Goal: Task Accomplishment & Management: Use online tool/utility

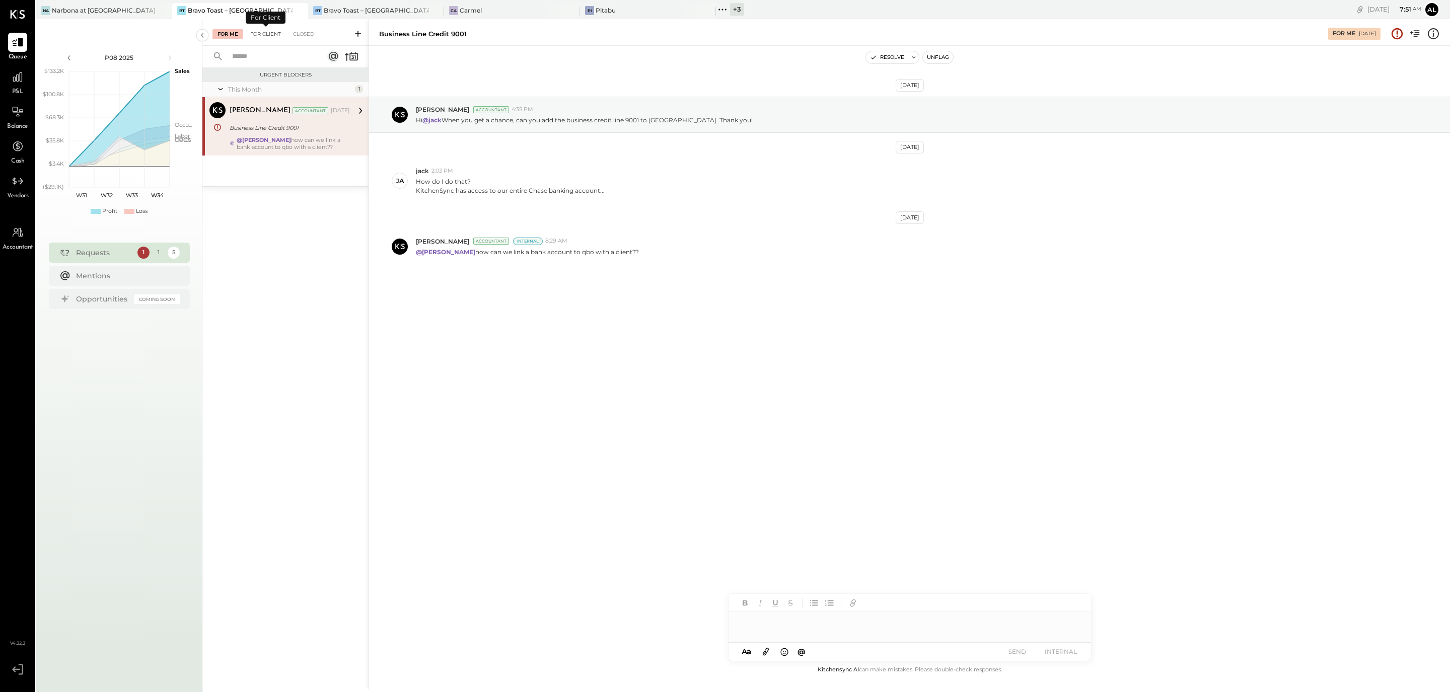
click at [261, 32] on div "For Client" at bounding box center [265, 34] width 41 height 10
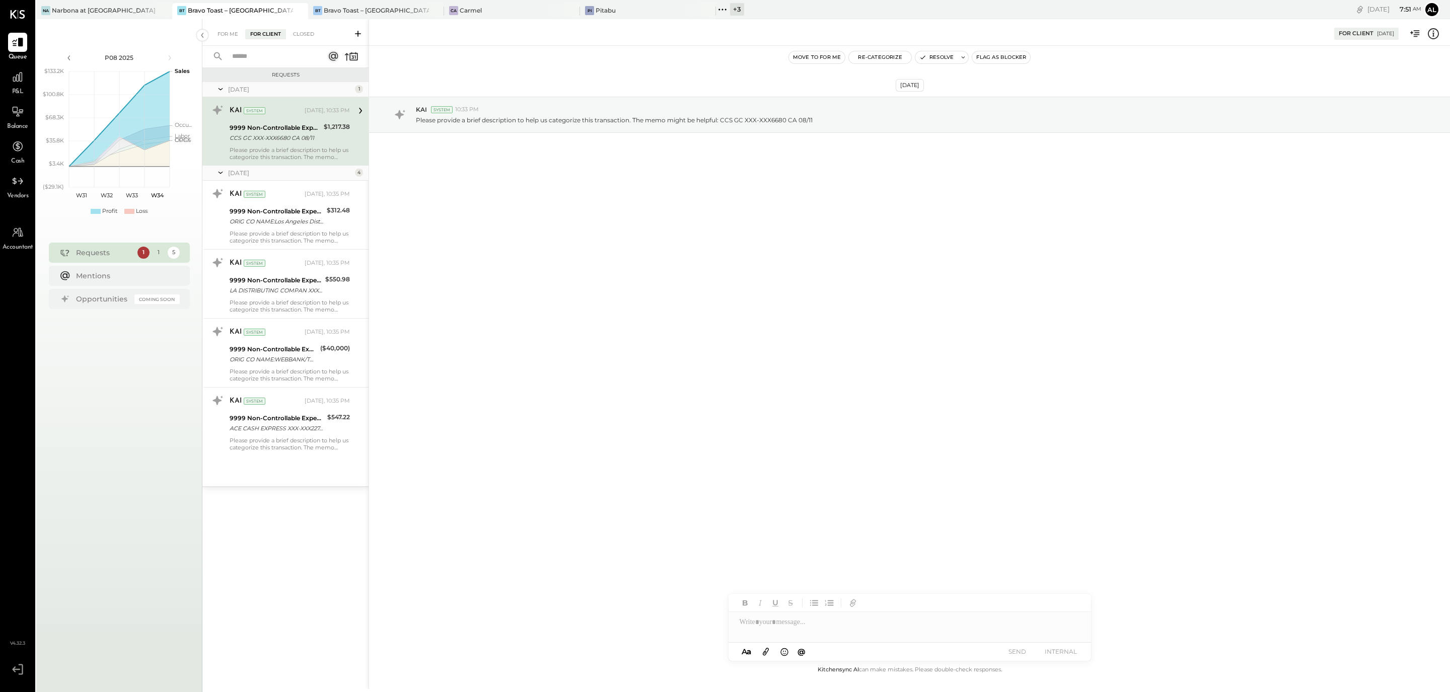
click at [143, 251] on div "1" at bounding box center [143, 253] width 12 height 12
click at [158, 252] on div "1" at bounding box center [159, 253] width 12 height 12
click at [157, 254] on div "1" at bounding box center [159, 253] width 12 height 12
click at [226, 31] on div "For Me" at bounding box center [227, 34] width 31 height 10
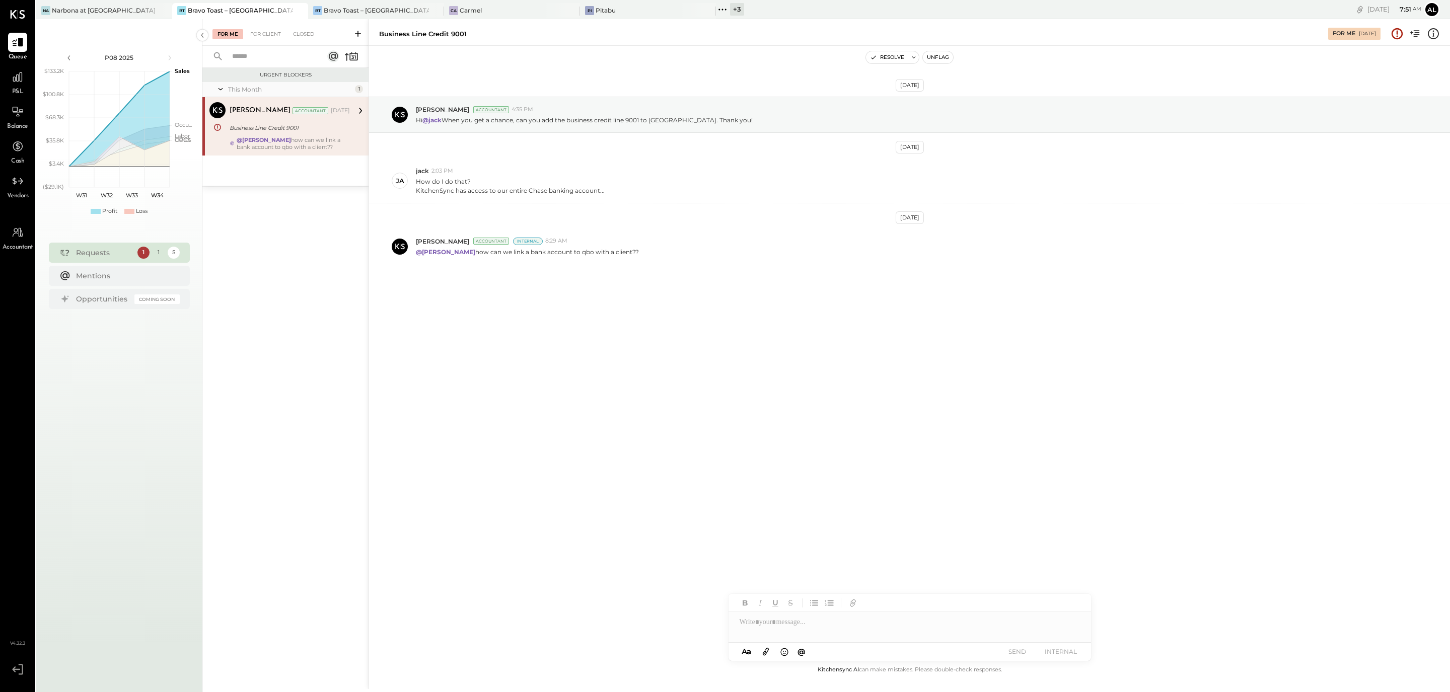
click at [174, 255] on div "5" at bounding box center [174, 253] width 12 height 12
click at [168, 13] on icon at bounding box center [163, 11] width 13 height 12
click at [251, 14] on div "Bravo Toast – [GEOGRAPHIC_DATA]" at bounding box center [240, 10] width 105 height 9
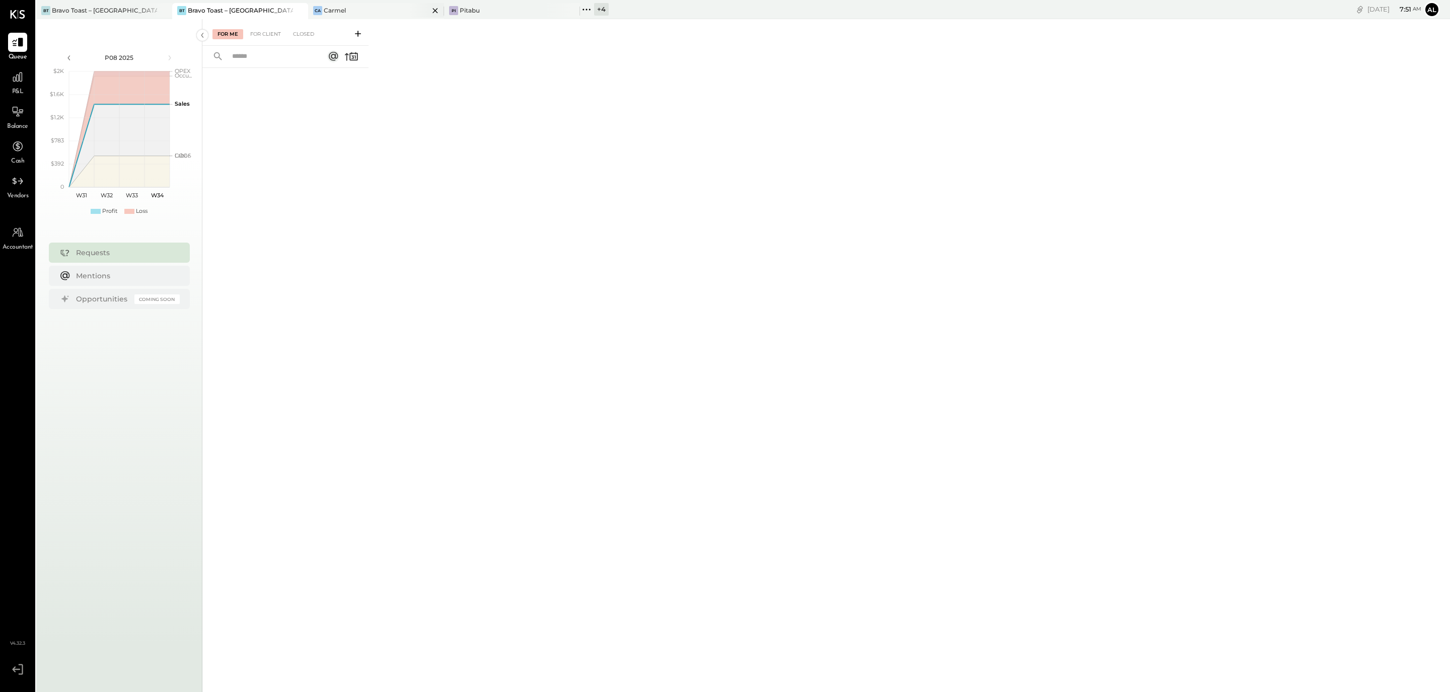
click at [361, 15] on div "Ca Carmel" at bounding box center [376, 11] width 136 height 16
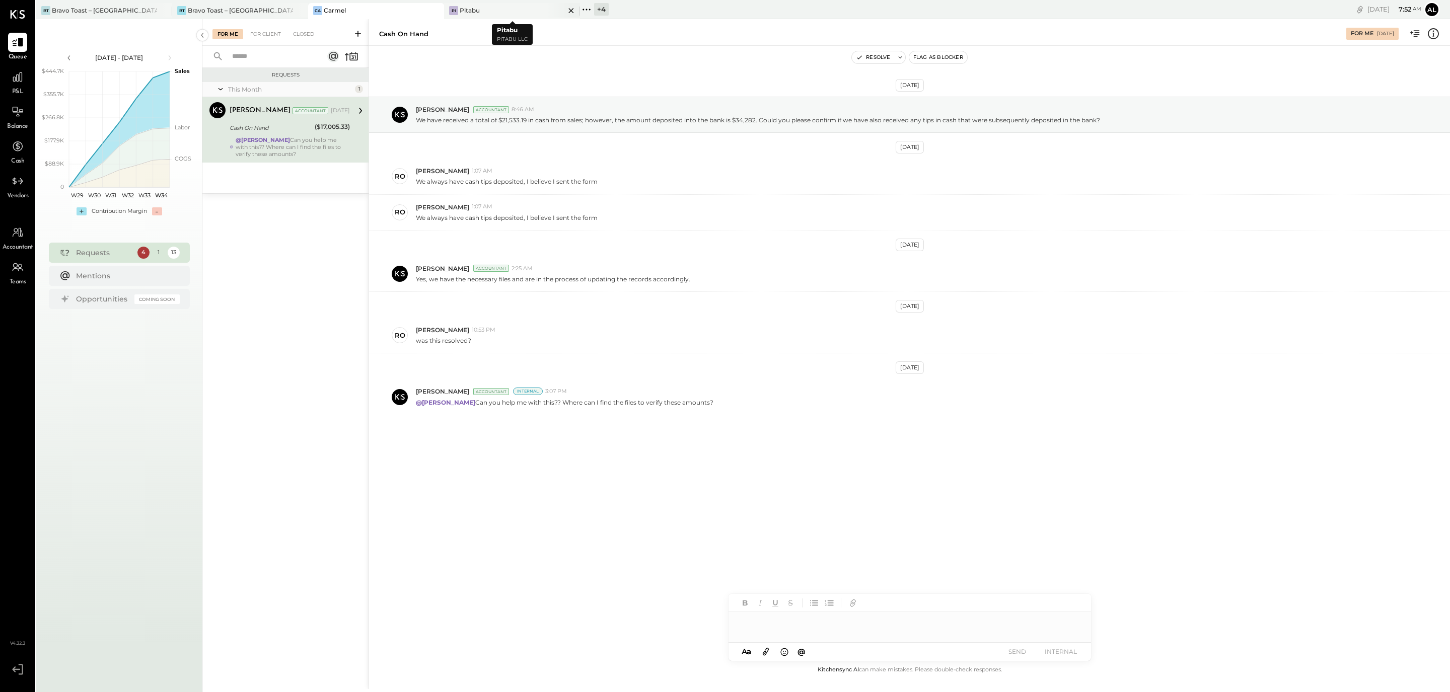
click at [511, 8] on div "Pi Pitabu" at bounding box center [504, 10] width 121 height 9
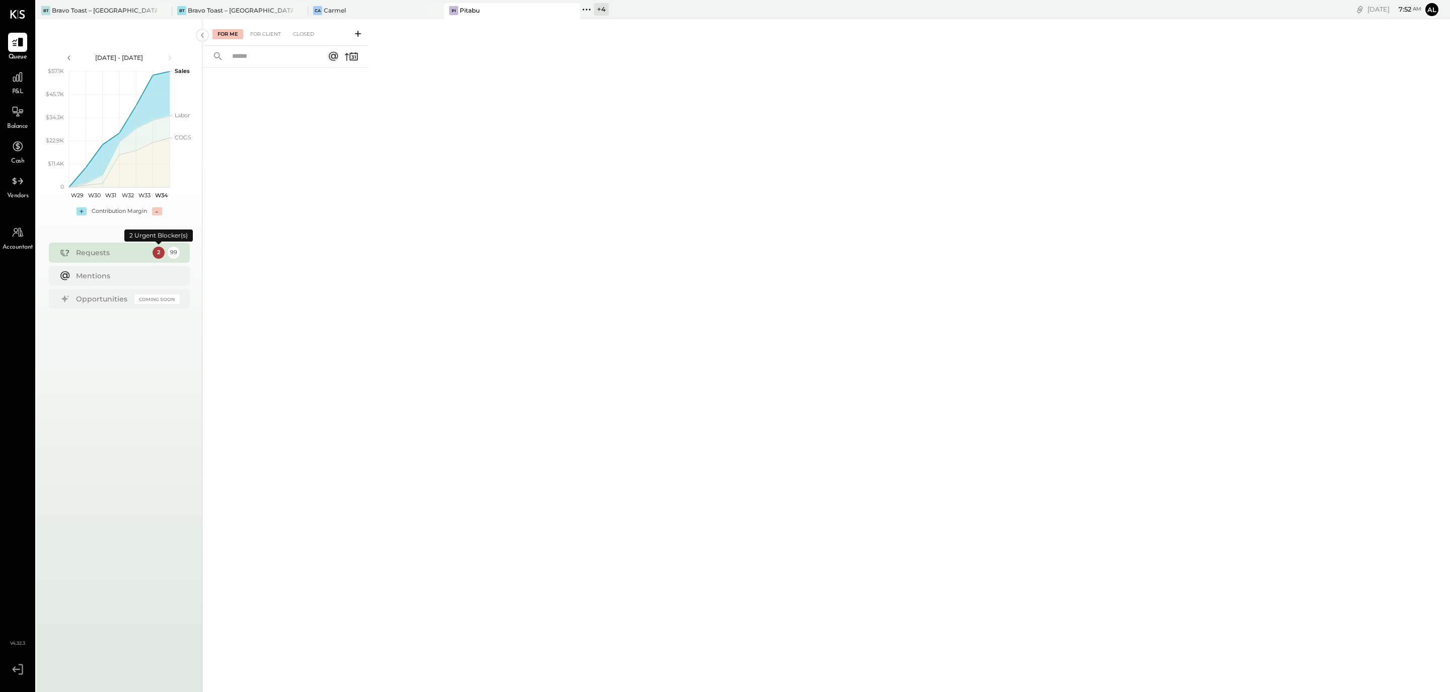
click at [159, 254] on div "2" at bounding box center [159, 253] width 12 height 12
click at [272, 31] on div "For Client" at bounding box center [265, 34] width 41 height 10
